Goal: Navigation & Orientation: Find specific page/section

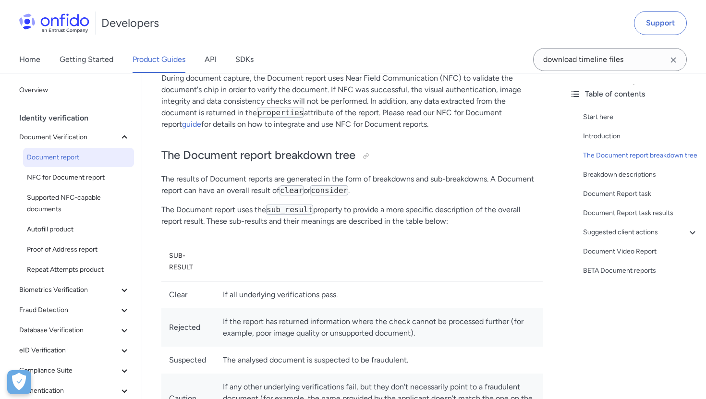
click at [255, 66] on div "Home Getting Started Product Guides API SDKs" at bounding box center [146, 59] width 292 height 27
click at [240, 64] on link "SDKs" at bounding box center [244, 59] width 18 height 27
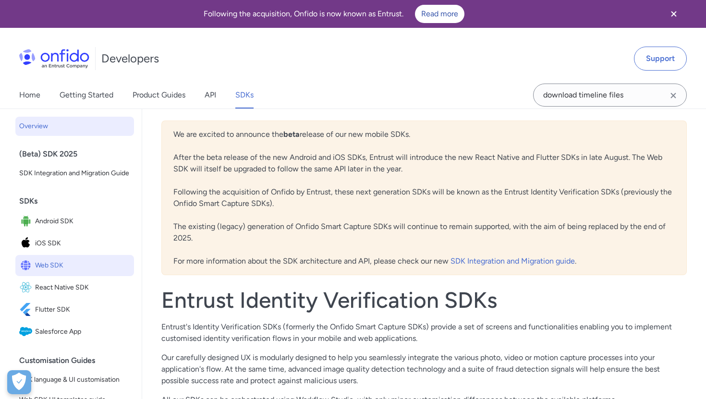
click at [58, 267] on span "Web SDK" at bounding box center [82, 265] width 95 height 13
